Goal: Task Accomplishment & Management: Manage account settings

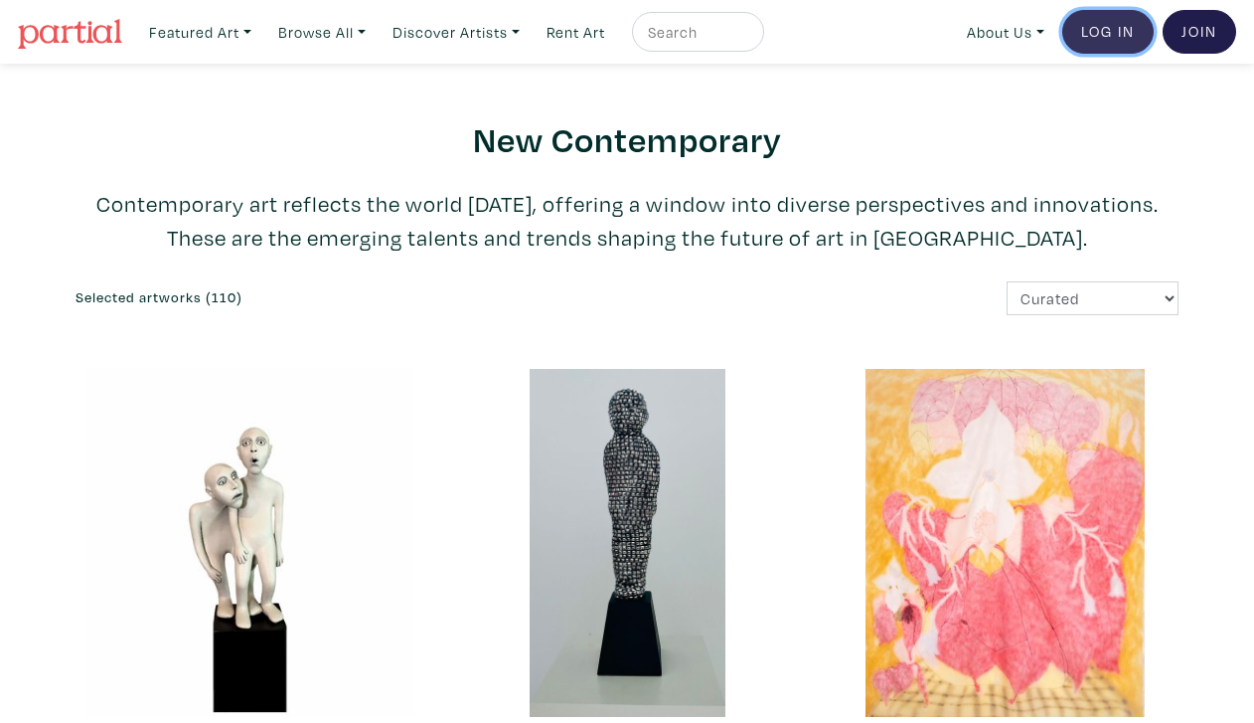
click at [1108, 32] on link "Log In" at bounding box center [1107, 32] width 91 height 44
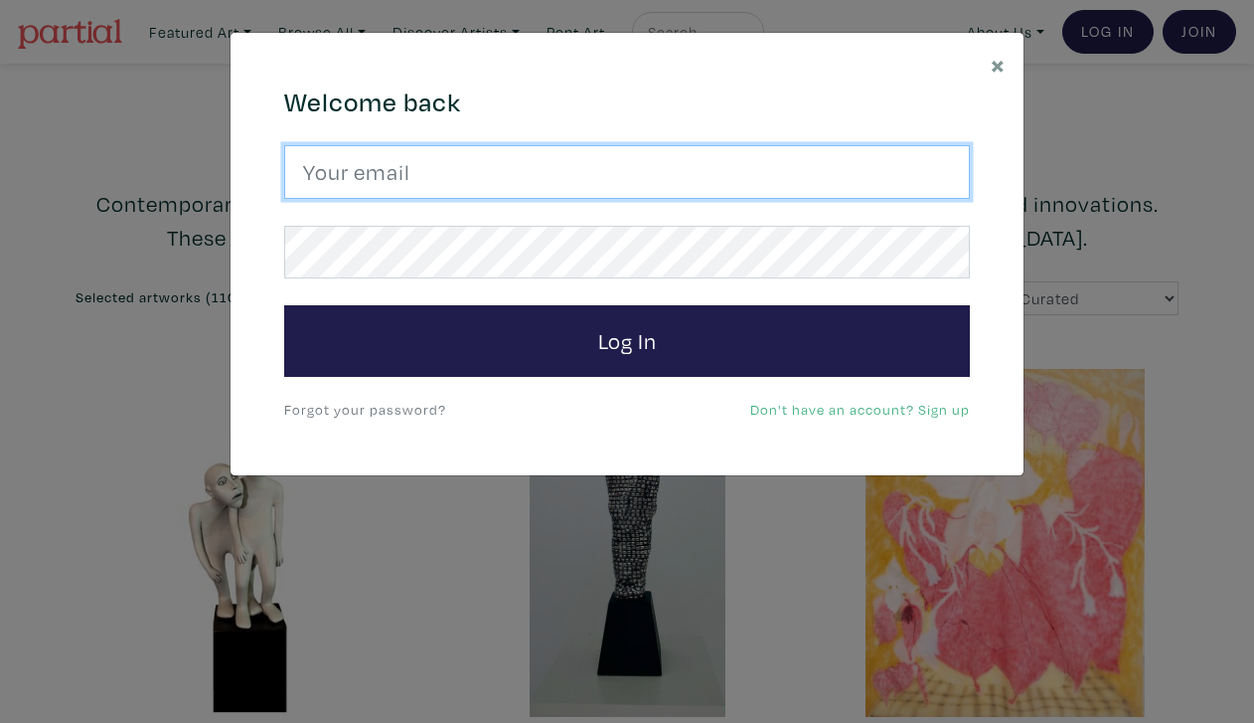
click at [592, 181] on input "email" at bounding box center [627, 172] width 686 height 54
type input "[EMAIL_ADDRESS][DOMAIN_NAME]"
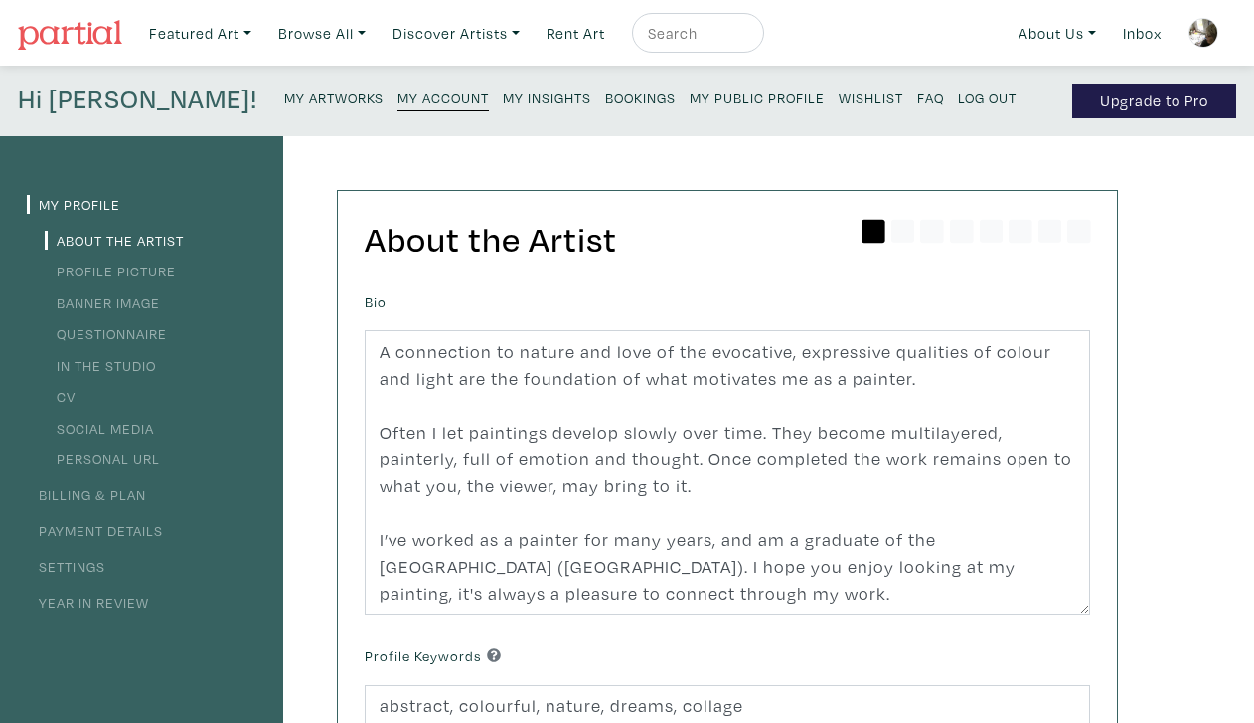
click at [284, 97] on small "My Artworks" at bounding box center [333, 97] width 99 height 19
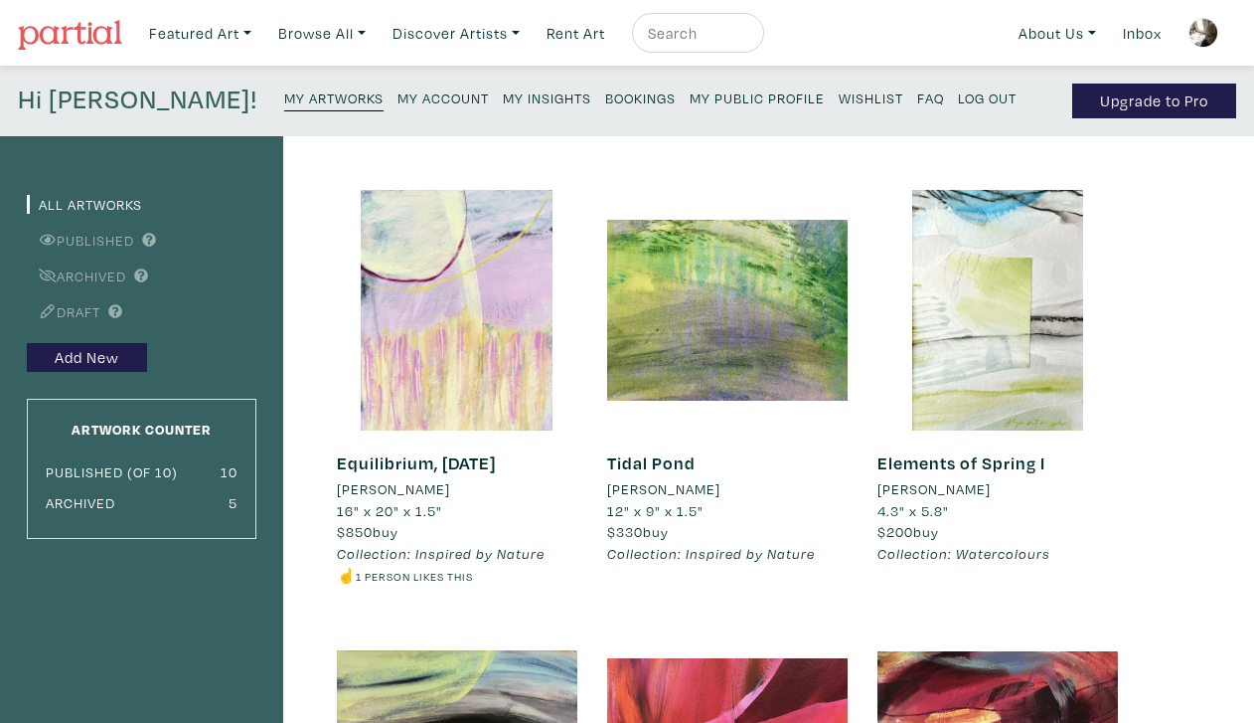
click at [1209, 38] on img at bounding box center [1204, 33] width 30 height 30
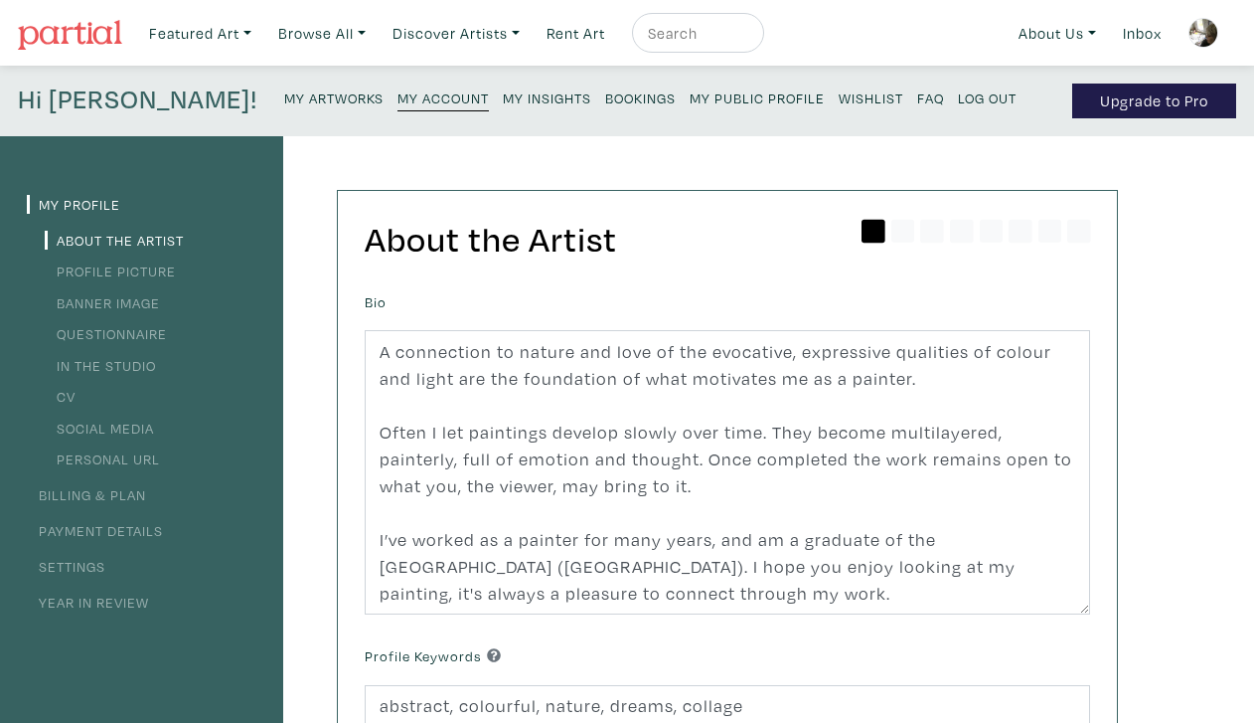
click at [958, 97] on small "Log Out" at bounding box center [987, 97] width 59 height 19
